Goal: Task Accomplishment & Management: Complete application form

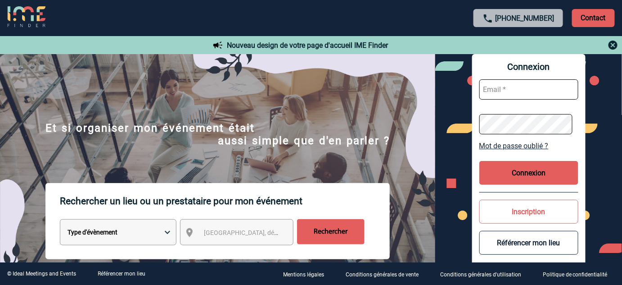
type input "tthiam@ime-groupe.com"
click at [521, 172] on button "Connexion" at bounding box center [529, 173] width 99 height 24
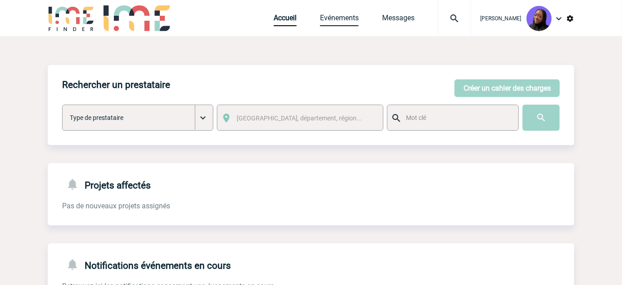
click at [350, 14] on link "Evénements" at bounding box center [339, 20] width 39 height 13
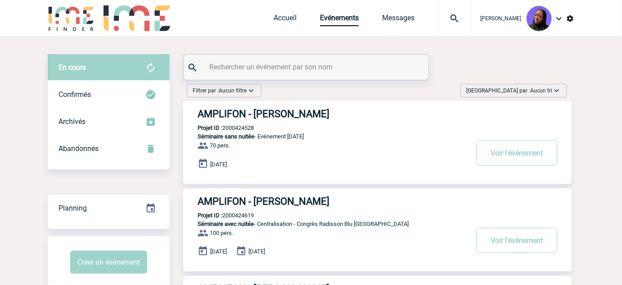
click at [338, 62] on input "text" at bounding box center [307, 66] width 200 height 13
paste input "2000424517"
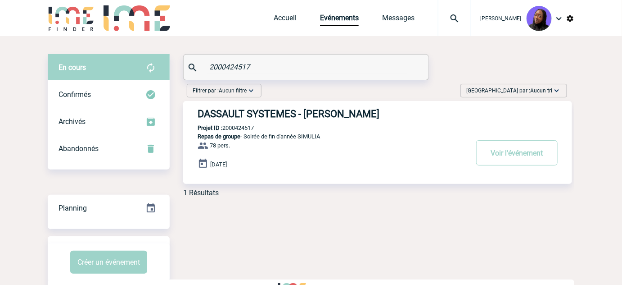
type input "2000424517"
click at [324, 117] on h3 "DASSAULT SYSTEMES - Aurélia CAVOUÉ" at bounding box center [333, 113] width 270 height 11
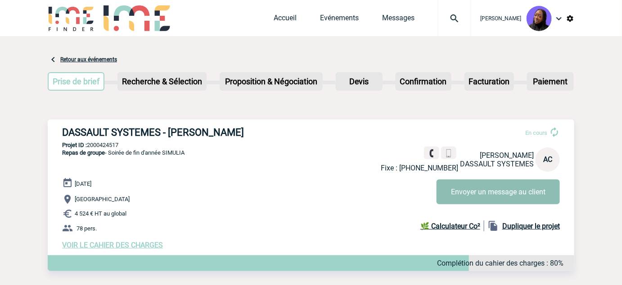
click at [476, 190] on button "Envoyer un message au client" at bounding box center [498, 191] width 123 height 25
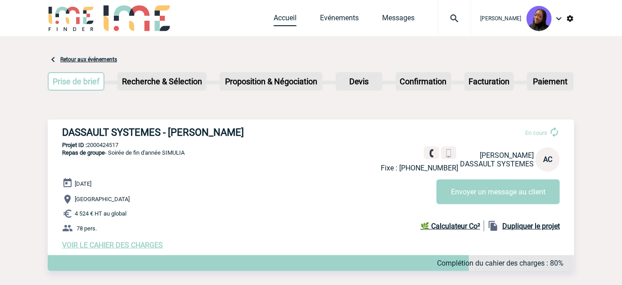
click at [291, 17] on link "Accueil" at bounding box center [285, 20] width 23 height 13
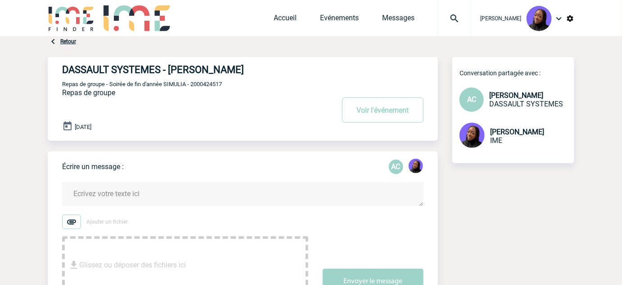
drag, startPoint x: 62, startPoint y: 186, endPoint x: 50, endPoint y: 187, distance: 11.7
click at [60, 186] on div "Écrire un message : AC Ajouter un fichier Glissez ou déposer des fichiers ici E…" at bounding box center [243, 225] width 390 height 149
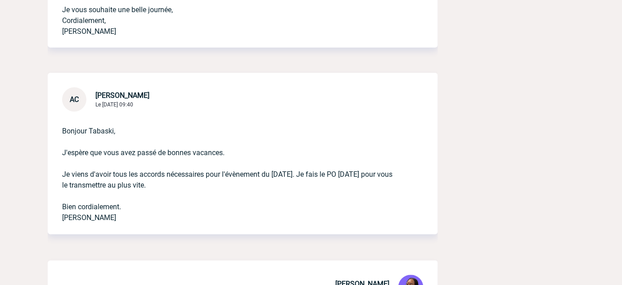
scroll to position [450, 0]
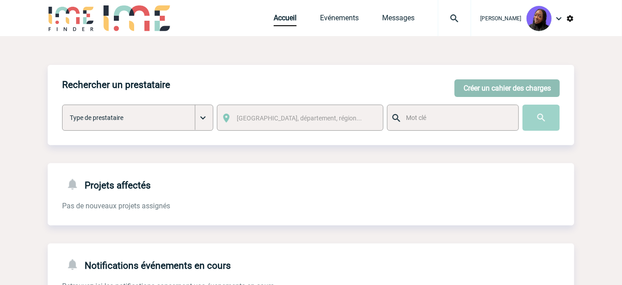
click at [476, 83] on button "Créer un cahier des charges" at bounding box center [507, 88] width 105 height 18
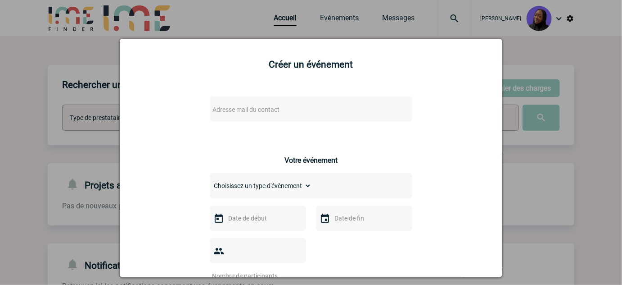
click at [262, 108] on span "Adresse mail du contact" at bounding box center [246, 109] width 67 height 7
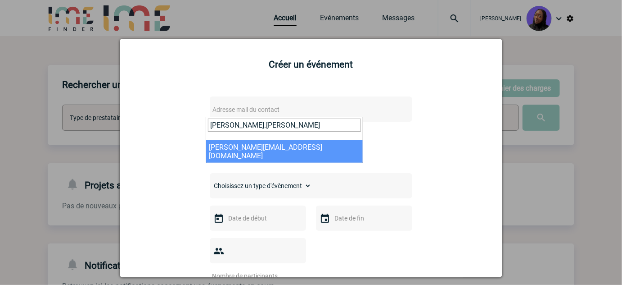
type input "pauline.val"
select select "130377"
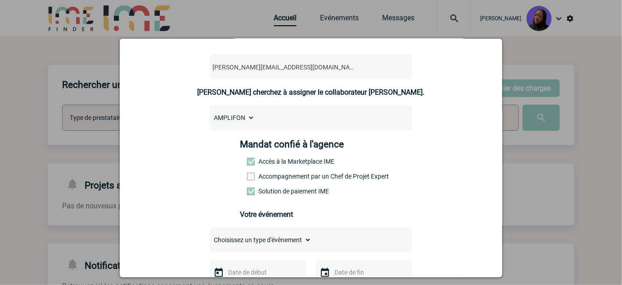
scroll to position [81, 0]
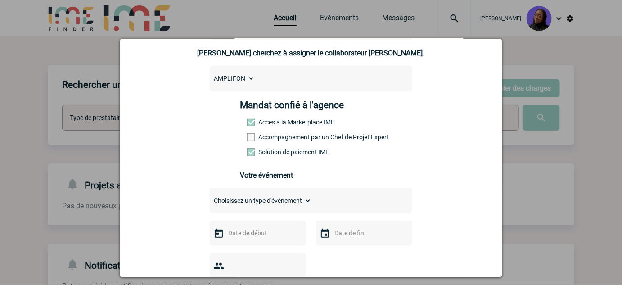
click at [264, 138] on label "Accompagnement par un Chef de Projet Expert" at bounding box center [267, 136] width 40 height 7
click at [0, 0] on input "Accompagnement par un Chef de Projet Expert" at bounding box center [0, 0] width 0 height 0
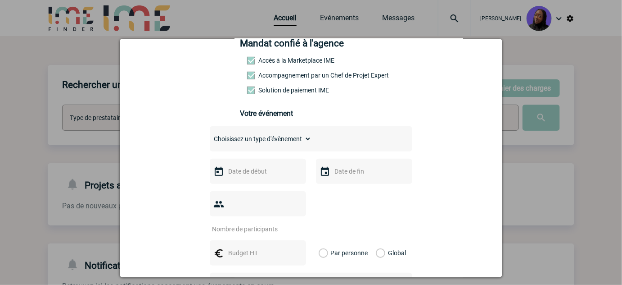
scroll to position [204, 0]
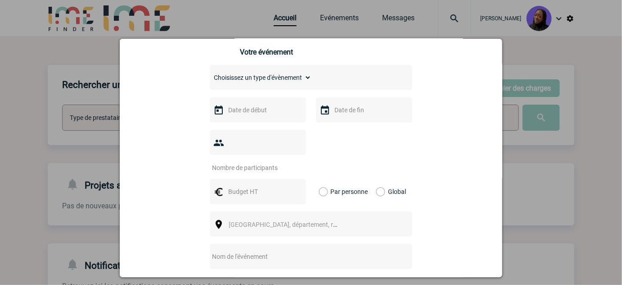
click at [262, 82] on select "Choisissez un type d'évènement Séminaire avec nuitée Séminaire sans nuitée Repa…" at bounding box center [261, 77] width 102 height 13
select select "9"
click at [210, 75] on select "Choisissez un type d'évènement Séminaire avec nuitée Séminaire sans nuitée Repa…" at bounding box center [261, 77] width 102 height 13
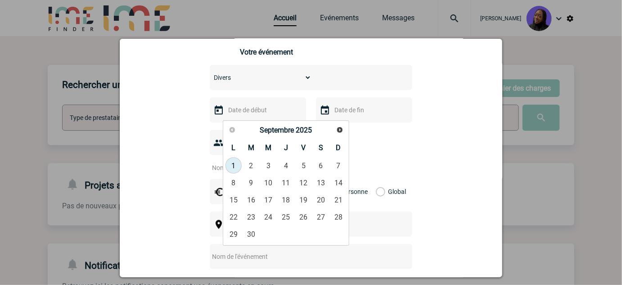
click at [253, 116] on input "text" at bounding box center [257, 110] width 62 height 12
click at [338, 131] on span "Suivant" at bounding box center [339, 129] width 7 height 7
click at [306, 177] on link "10" at bounding box center [303, 182] width 17 height 16
type input "10-10-2025"
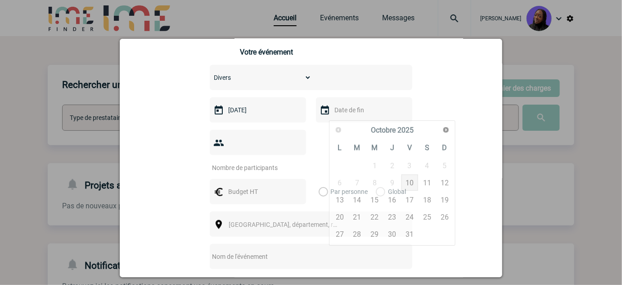
click at [362, 113] on input "text" at bounding box center [363, 110] width 62 height 12
click at [377, 205] on link "15" at bounding box center [375, 199] width 17 height 16
type input "15-10-2025"
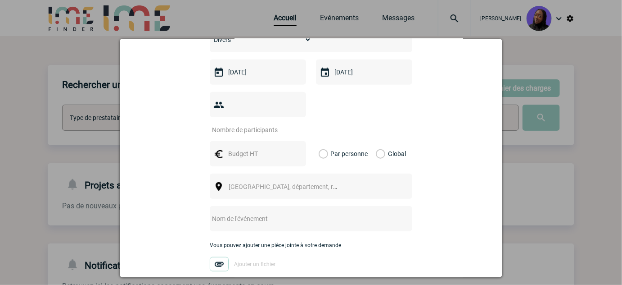
scroll to position [245, 0]
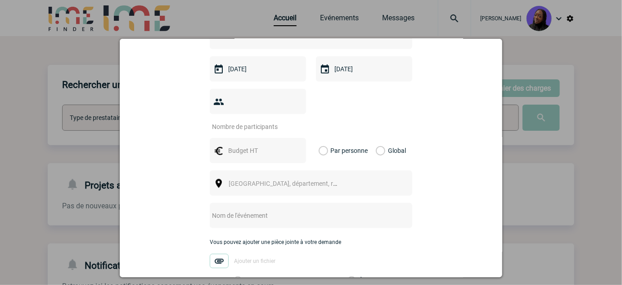
click at [257, 121] on input "number" at bounding box center [252, 127] width 85 height 12
type input "1"
click at [250, 145] on input "text" at bounding box center [257, 151] width 62 height 12
type input "2690"
click at [382, 140] on div "Global" at bounding box center [390, 150] width 30 height 25
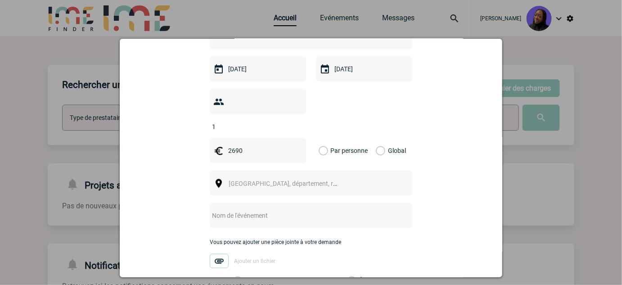
click at [376, 138] on label "Global" at bounding box center [379, 150] width 6 height 25
click at [0, 0] on input "Global" at bounding box center [0, 0] width 0 height 0
click at [262, 180] on span "Ville, département, région..." at bounding box center [291, 183] width 125 height 7
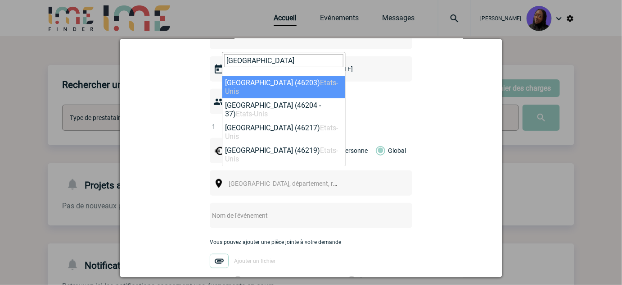
type input "Indianapolis"
select select "324022"
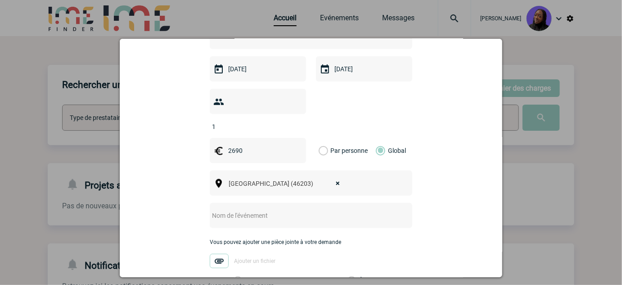
click at [244, 209] on input "text" at bounding box center [299, 215] width 179 height 12
click at [305, 209] on input "Centralisation -" at bounding box center [299, 215] width 179 height 12
paste input "TRIKI Samir"
click at [328, 209] on input "Centralisation - TRIKI Samir" at bounding box center [299, 215] width 179 height 12
click at [339, 209] on input "Centralisation - TRIKI Samir" at bounding box center [299, 215] width 179 height 12
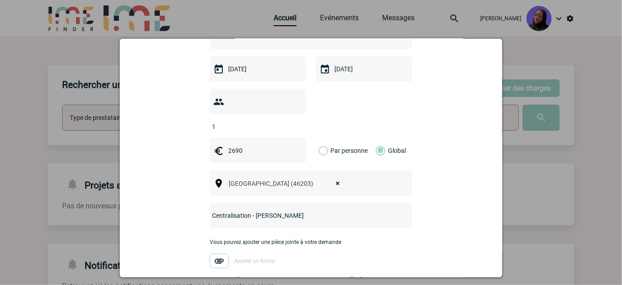
paste input "Frais Congrès ORL Indianapolis"
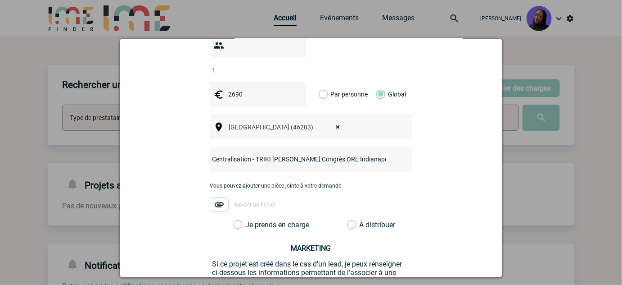
scroll to position [368, 0]
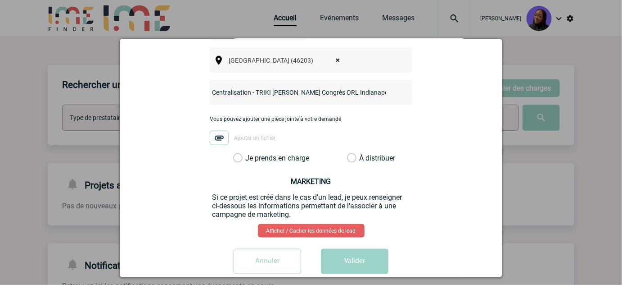
type input "Centralisation - TRIKI Samir Frais Congrès ORL Indianapolis"
click at [235, 154] on label "Je prends en charge" at bounding box center [240, 158] width 15 height 9
click at [0, 0] on input "Je prends en charge" at bounding box center [0, 0] width 0 height 0
click at [341, 249] on button "Valider" at bounding box center [355, 261] width 68 height 25
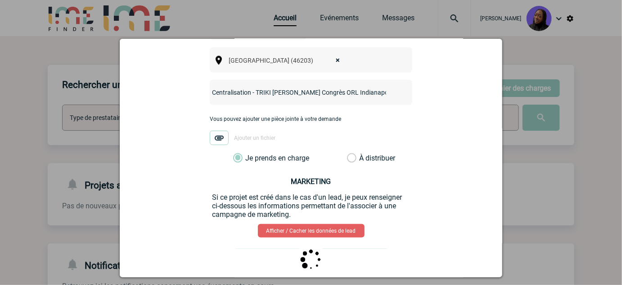
scroll to position [0, 0]
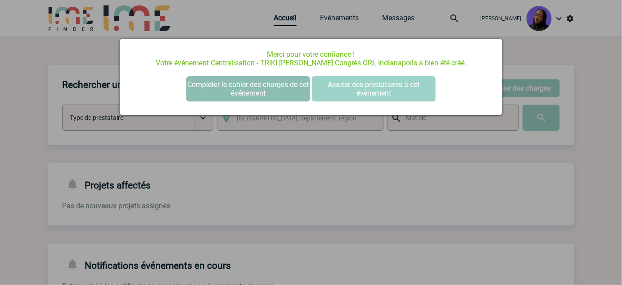
click at [245, 91] on button "Compléter le cahier des charges de cet événement" at bounding box center [248, 88] width 124 height 25
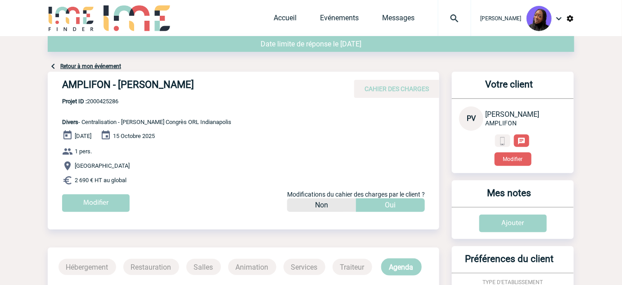
click at [138, 86] on h4 "AMPLIFON - Pauline VALET" at bounding box center [197, 86] width 270 height 15
click at [138, 86] on h4 "AMPLIFON - [PERSON_NAME]" at bounding box center [197, 86] width 270 height 15
copy div "AMPLIFON - [PERSON_NAME]"
click at [103, 100] on span "Projet ID : 2000425286" at bounding box center [146, 101] width 169 height 7
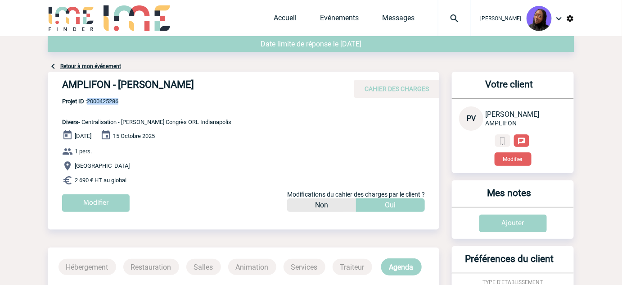
click at [103, 100] on span "Projet ID : 2000425286" at bounding box center [146, 101] width 169 height 7
copy span "2000425286"
drag, startPoint x: 143, startPoint y: 181, endPoint x: 54, endPoint y: 123, distance: 105.9
click at [54, 123] on div "AMPLIFON - Pauline VALET CAHIER DES CHARGES AMPLIFON - Pauline VALET - Divers d…" at bounding box center [244, 145] width 392 height 147
copy div "Divers - Centralisation - TRIKI Samir Frais Congrès ORL Indianapolis 10 Octobre…"
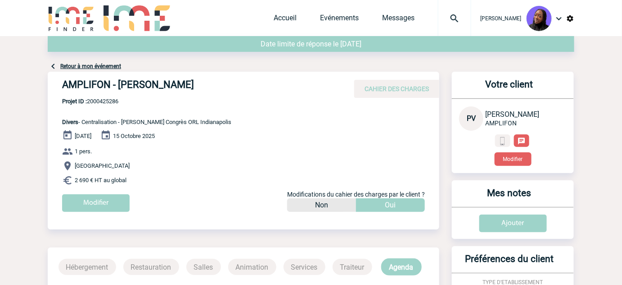
click at [112, 103] on span "Projet ID : 2000425286" at bounding box center [146, 101] width 169 height 7
copy span "2000425286"
drag, startPoint x: 139, startPoint y: 115, endPoint x: 121, endPoint y: 104, distance: 21.0
click at [134, 111] on p "Projet ID : 2000425286 Divers - Centralisation - TRIKI Samir Frais Congrès ORL …" at bounding box center [140, 111] width 184 height 27
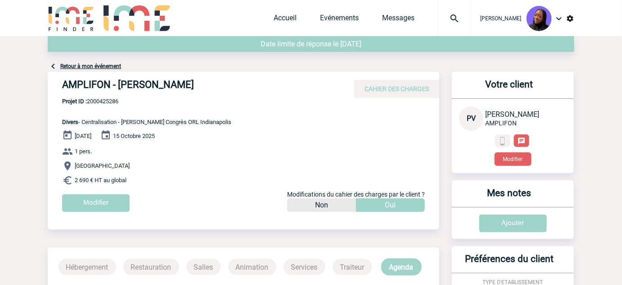
click at [105, 100] on span "Projet ID : 2000425286" at bounding box center [146, 101] width 169 height 7
copy span "2000425286"
click at [117, 104] on span "Projet ID : 2000425286" at bounding box center [146, 101] width 169 height 7
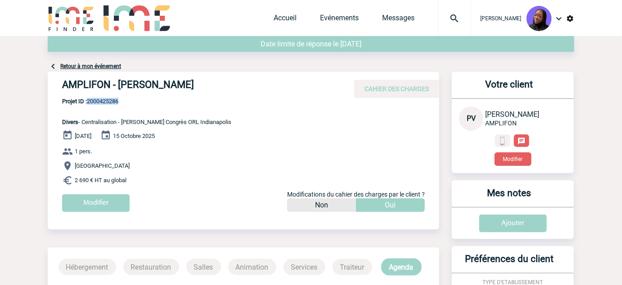
click at [103, 101] on span "Projet ID : 2000425286" at bounding box center [146, 101] width 169 height 7
click at [285, 15] on link "Accueil" at bounding box center [285, 20] width 23 height 13
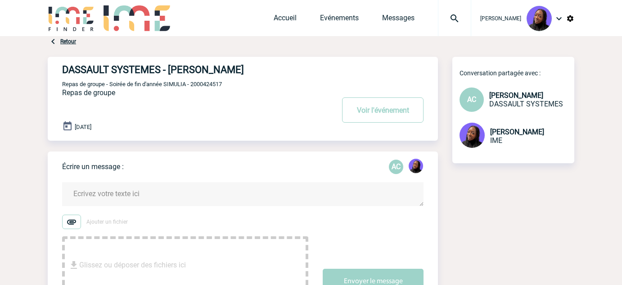
scroll to position [450, 0]
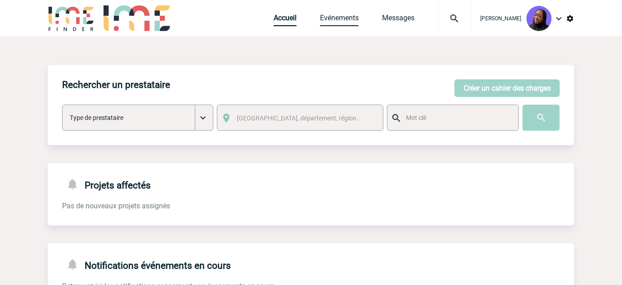
click at [346, 18] on link "Evénements" at bounding box center [339, 20] width 39 height 13
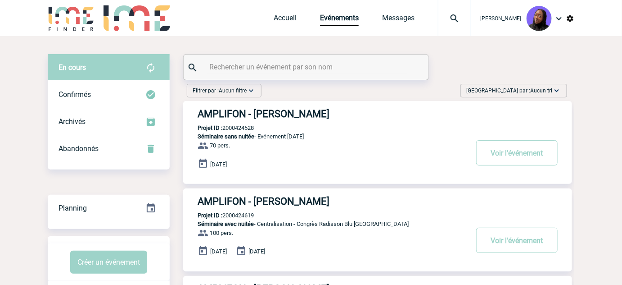
click at [324, 67] on input "text" at bounding box center [307, 66] width 200 height 13
paste input "2000425151"
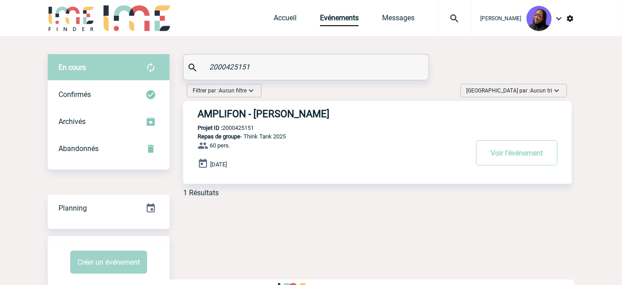
type input "2000425151"
click at [285, 113] on h3 "AMPLIFON - [PERSON_NAME]" at bounding box center [333, 113] width 270 height 11
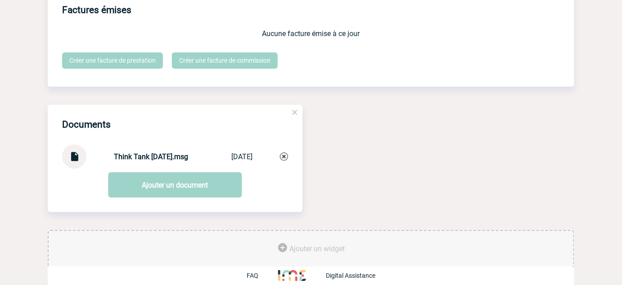
scroll to position [859, 0]
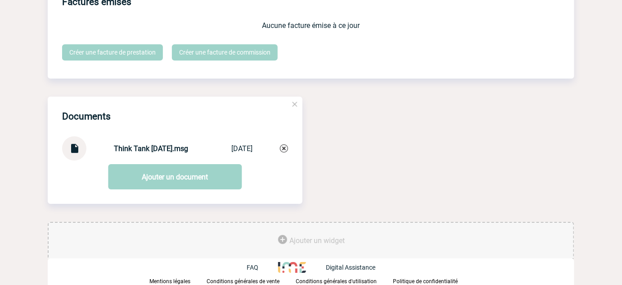
click at [138, 146] on strong "Think Tank [DATE].msg" at bounding box center [151, 148] width 74 height 9
click at [78, 144] on img at bounding box center [74, 145] width 12 height 18
